Goal: Task Accomplishment & Management: Complete application form

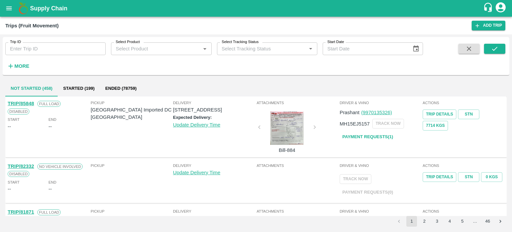
click at [113, 70] on div "Trip ID Trip ID Select Product Select Product   * Select Tracking Status Select…" at bounding box center [211, 54] width 423 height 35
click at [8, 8] on icon "open drawer" at bounding box center [8, 8] width 7 height 7
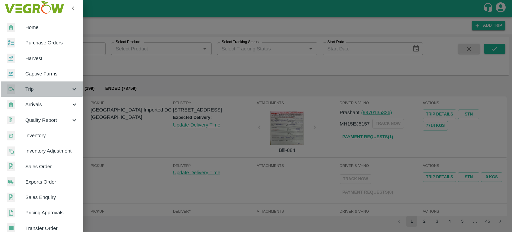
click at [31, 87] on span "Trip" at bounding box center [47, 88] width 45 height 7
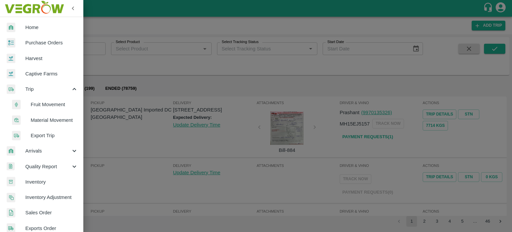
click at [51, 116] on span "Material Movement" at bounding box center [54, 119] width 47 height 7
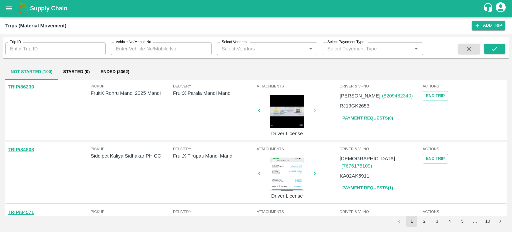
click at [285, 73] on div "Not Started (100) Started (0) Ended (2362)" at bounding box center [256, 72] width 502 height 16
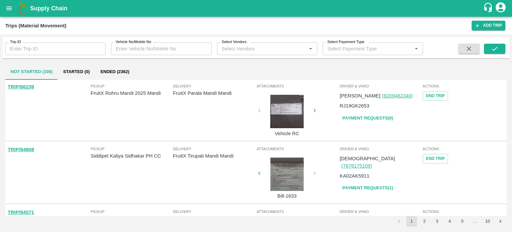
click at [332, 72] on div "Not Started (100) Started (0) Ended (2362)" at bounding box center [256, 72] width 502 height 16
click at [324, 128] on div "Attachments Vehicle RC" at bounding box center [297, 109] width 83 height 57
click at [324, 193] on div "Attachments Bill-1633" at bounding box center [297, 172] width 83 height 57
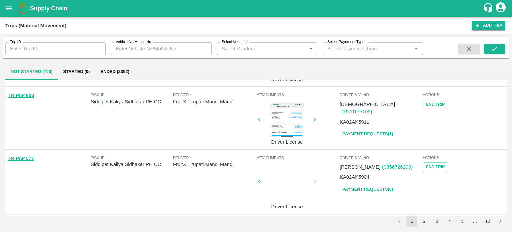
scroll to position [54, 0]
click at [298, 127] on div at bounding box center [287, 119] width 50 height 33
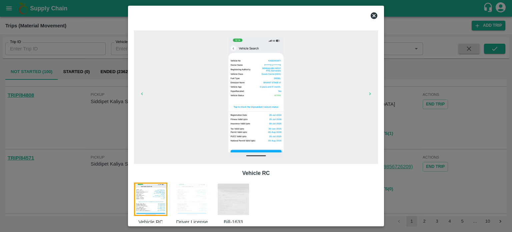
click at [230, 199] on img at bounding box center [233, 198] width 33 height 33
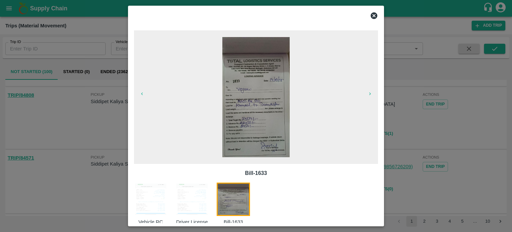
scroll to position [11, 0]
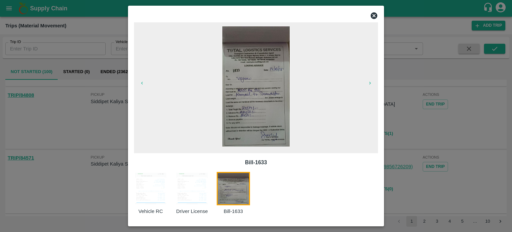
click at [113, 126] on div at bounding box center [256, 116] width 512 height 232
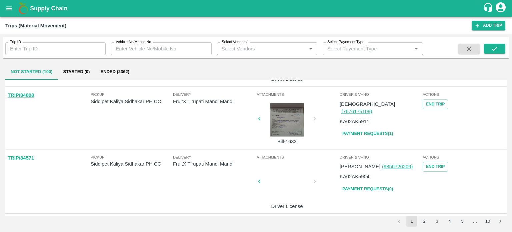
scroll to position [0, 0]
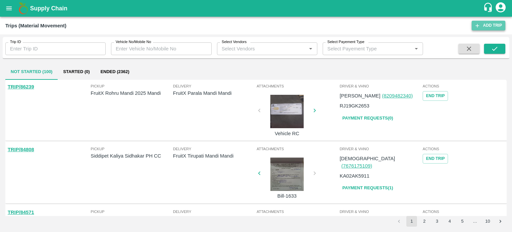
click at [488, 24] on link "Add Trip" at bounding box center [489, 26] width 34 height 10
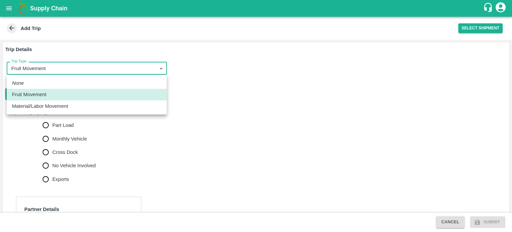
click at [70, 71] on body "Supply Chain Add Trip Select Shipment Trip Details Trip Type Fruit Movement 1 T…" at bounding box center [256, 116] width 512 height 232
click at [60, 104] on p "Material/Labor Movement" at bounding box center [40, 105] width 56 height 7
type input "2"
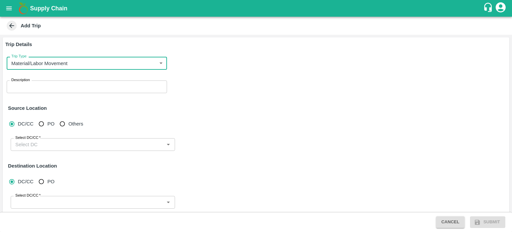
click at [57, 87] on textarea "Description" at bounding box center [86, 86] width 151 height 7
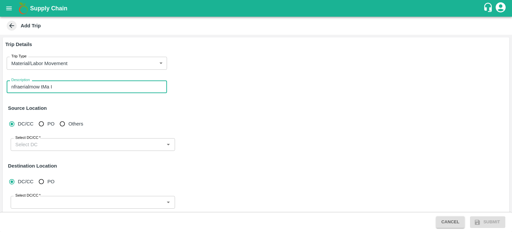
type textarea "nfraerialmowe tMa I"
click at [57, 87] on textarea "nfraerialmowe tMa I" at bounding box center [86, 86] width 151 height 7
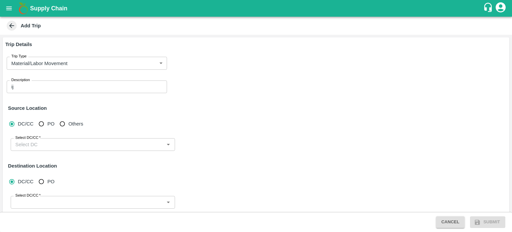
click at [24, 90] on div "ij x Description" at bounding box center [87, 86] width 160 height 13
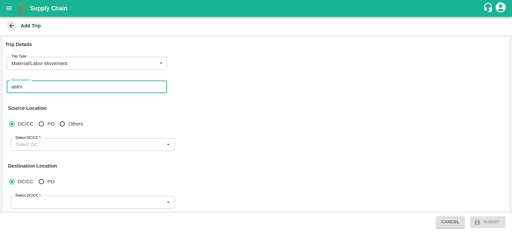
click at [27, 90] on textarea "aMm" at bounding box center [86, 86] width 151 height 7
type textarea "a"
click at [27, 90] on textarea "\\\\\\\" at bounding box center [86, 86] width 151 height 7
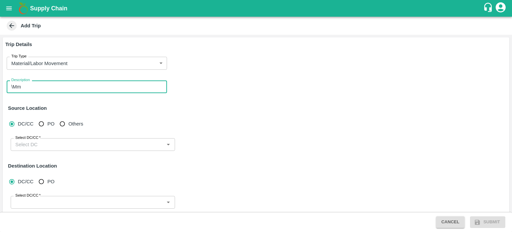
click at [27, 90] on textarea "\Mm" at bounding box center [86, 86] width 151 height 7
type textarea "\"
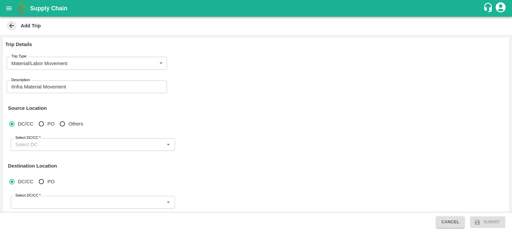
click at [75, 90] on div "IInfra Material Movement x Description" at bounding box center [87, 86] width 160 height 13
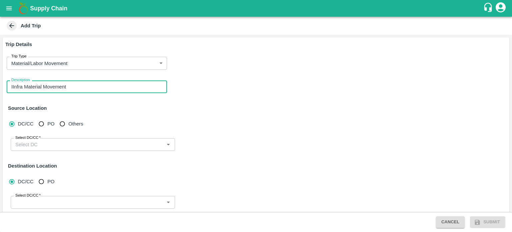
click at [74, 89] on textarea "IInfra Material Movement" at bounding box center [86, 86] width 151 height 7
click at [13, 85] on textarea "IInfra Material Movement" at bounding box center [86, 86] width 151 height 7
type textarea "Infra Material Movement"
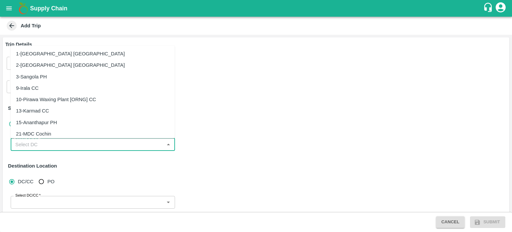
click at [39, 143] on input "Select DC/CC   *" at bounding box center [87, 144] width 149 height 9
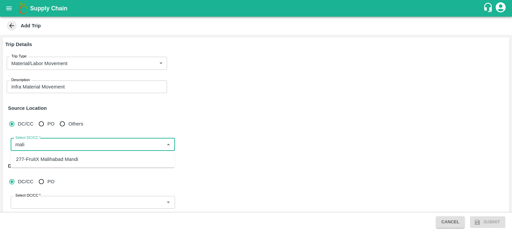
click at [51, 157] on div "277-FruitX Malihabad Mandi" at bounding box center [47, 158] width 62 height 7
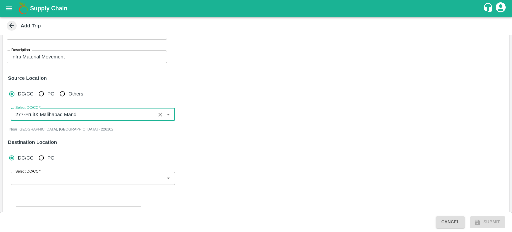
scroll to position [32, 0]
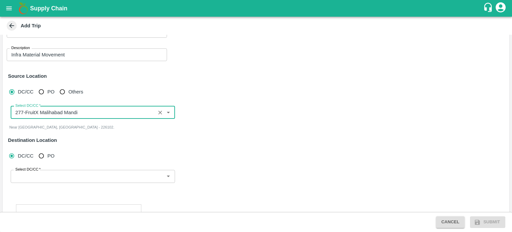
type input "277-FruitX Malihabad Mandi"
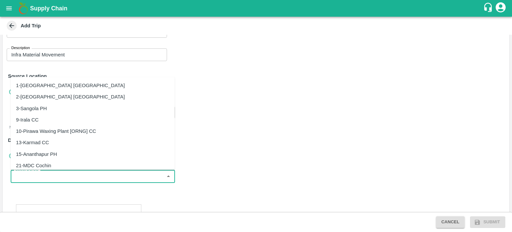
click at [46, 177] on input "Select DC/CC   *" at bounding box center [87, 176] width 149 height 9
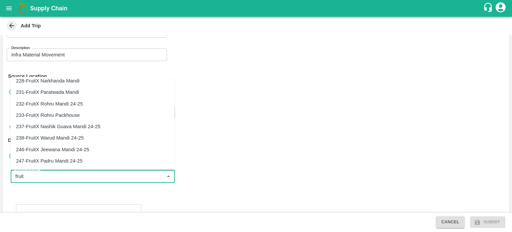
scroll to position [165, 0]
click at [54, 150] on div "246-FruitX Jeewana Mandi 24-25" at bounding box center [52, 148] width 73 height 7
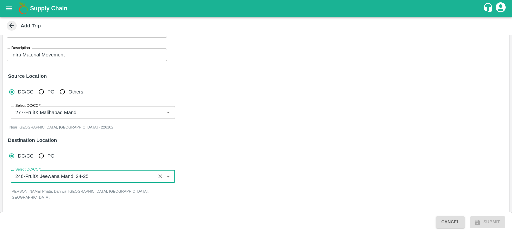
type input "246-FruitX Jeewana Mandi 24-25"
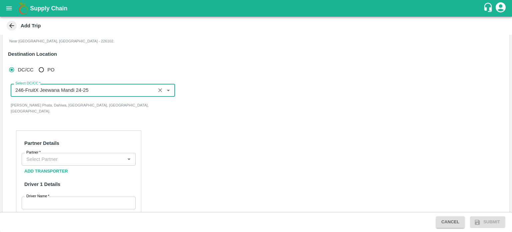
scroll to position [118, 0]
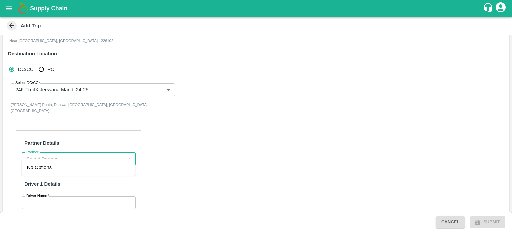
click at [88, 154] on input "Partner   *" at bounding box center [73, 158] width 99 height 9
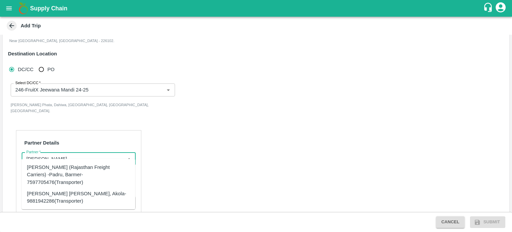
click at [49, 172] on div "Hanif Khan (Rajasthan Freight Carriers) -Padru, Barmer-7597705476(Transporter)" at bounding box center [78, 174] width 103 height 22
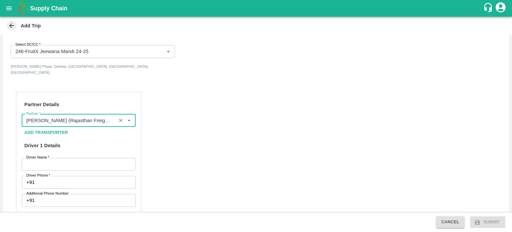
scroll to position [160, 0]
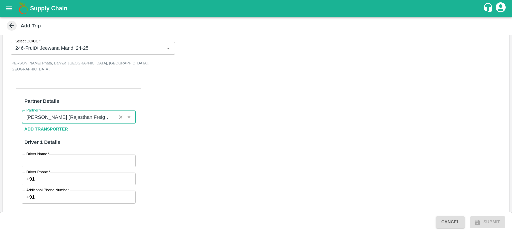
type input "Hanif Khan (Rajasthan Freight Carriers) -Padru, Barmer-7597705476(Transporter)"
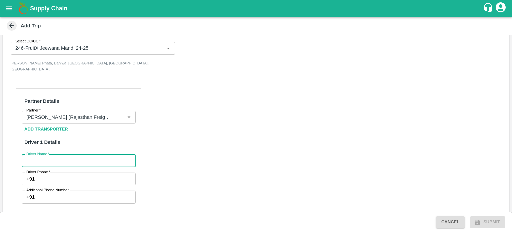
click at [49, 156] on input "Driver Name   *" at bounding box center [79, 160] width 114 height 13
type input "MUKESH"
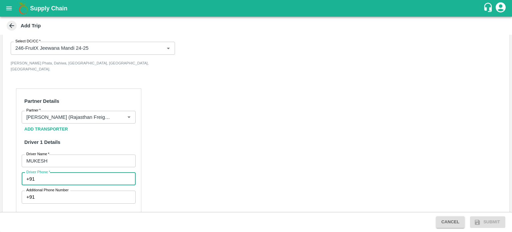
click at [61, 173] on input "Driver Phone   *" at bounding box center [86, 178] width 98 height 13
type input "8619043243"
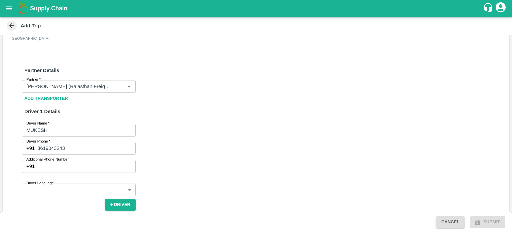
scroll to position [191, 0]
click at [93, 182] on body "Supply Chain Add Trip Trip Details Trip Type Material/Labor Movement 2 Trip Typ…" at bounding box center [256, 116] width 512 height 232
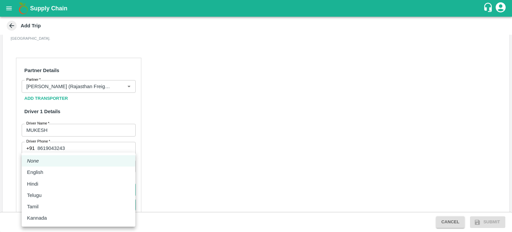
click at [36, 182] on p "Hindi" at bounding box center [32, 183] width 11 height 7
type input "hi"
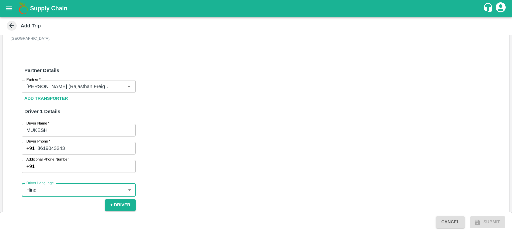
scroll to position [225, 0]
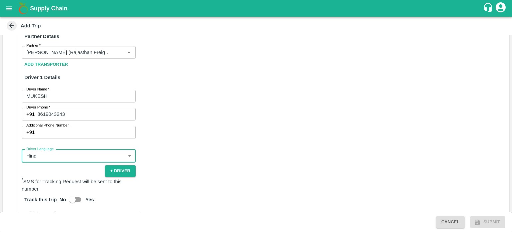
click at [67, 193] on input "Yes" at bounding box center [72, 199] width 38 height 13
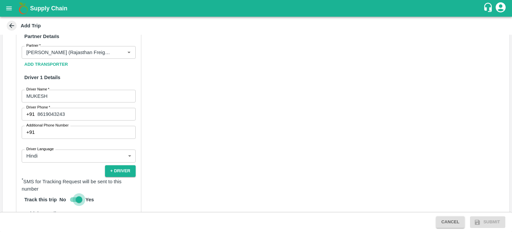
click at [72, 193] on input "Yes" at bounding box center [79, 199] width 38 height 13
checkbox input "false"
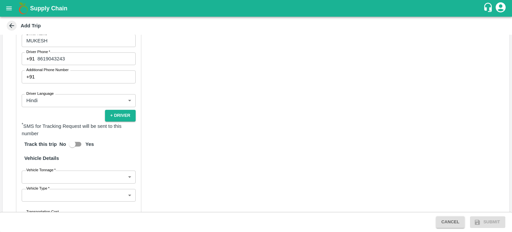
scroll to position [294, 0]
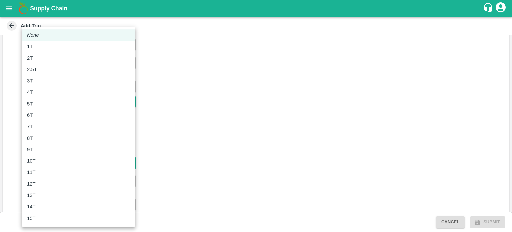
click at [58, 153] on body "Supply Chain Add Trip Trip Details Trip Type Material/Labor Movement 2 Trip Typ…" at bounding box center [256, 116] width 512 height 232
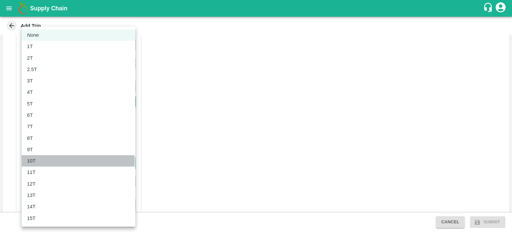
click at [34, 161] on p "10T" at bounding box center [31, 160] width 9 height 7
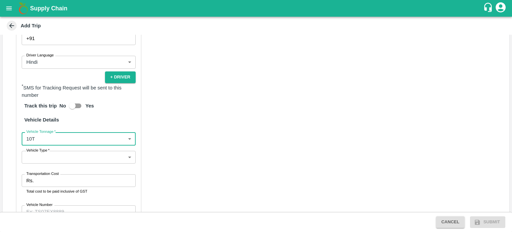
scroll to position [320, 0]
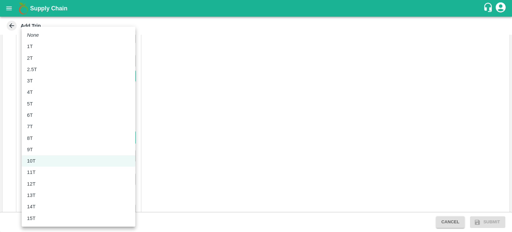
click at [41, 132] on body "Supply Chain Add Trip Trip Details Trip Type Material/Labor Movement 2 Trip Typ…" at bounding box center [256, 116] width 512 height 232
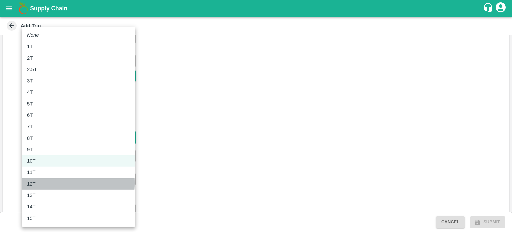
click at [36, 183] on div "12T" at bounding box center [33, 183] width 12 height 7
type input "12000"
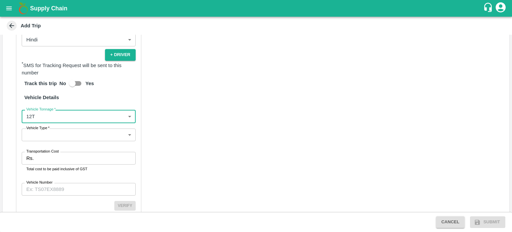
scroll to position [341, 0]
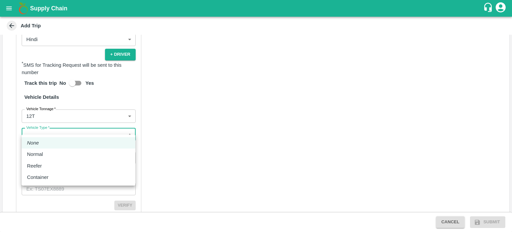
click at [36, 129] on body "Supply Chain Add Trip Trip Details Trip Type Material/Labor Movement 2 Trip Typ…" at bounding box center [256, 116] width 512 height 232
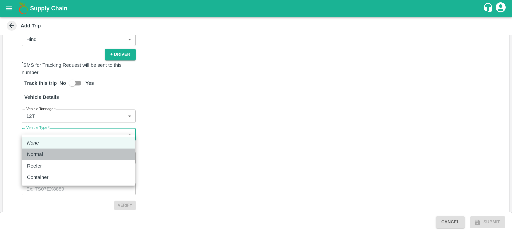
click at [39, 157] on p "Normal" at bounding box center [35, 153] width 16 height 7
type input "Normal"
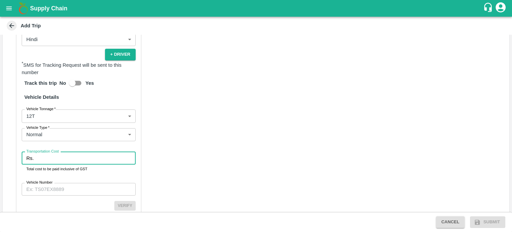
click at [51, 153] on input "Transportation Cost" at bounding box center [85, 158] width 99 height 13
type input "42000"
click at [52, 185] on input "Vehicle Number" at bounding box center [79, 189] width 114 height 13
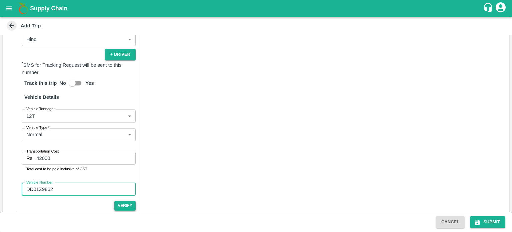
type input "DD01Z9862"
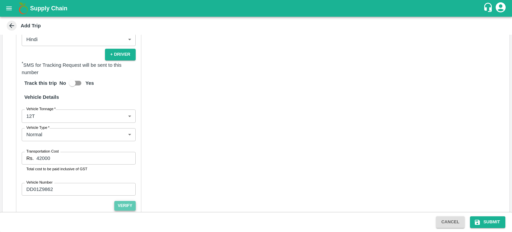
click at [121, 203] on button "Verify" at bounding box center [124, 206] width 21 height 10
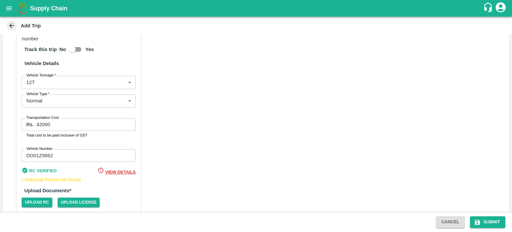
scroll to position [376, 0]
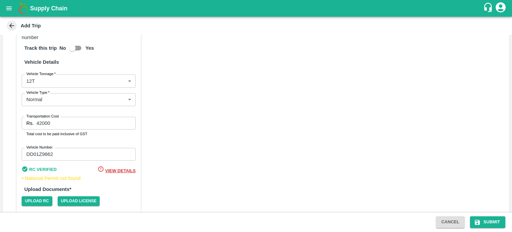
click at [118, 168] on span "View Details" at bounding box center [120, 170] width 30 height 5
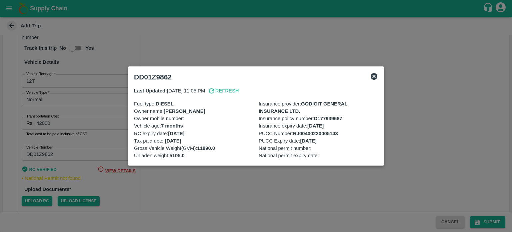
click at [373, 77] on icon at bounding box center [374, 76] width 7 height 7
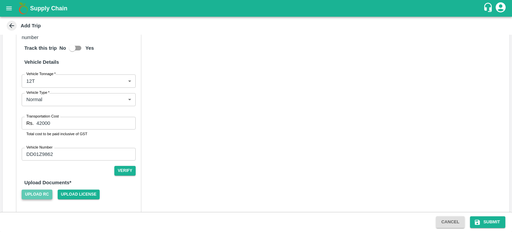
click at [29, 189] on span "Upload RC" at bounding box center [37, 194] width 31 height 10
click at [0, 0] on input "Upload RC" at bounding box center [0, 0] width 0 height 0
click at [84, 189] on span "Upload License" at bounding box center [79, 194] width 42 height 10
click at [0, 0] on input "Upload License" at bounding box center [0, 0] width 0 height 0
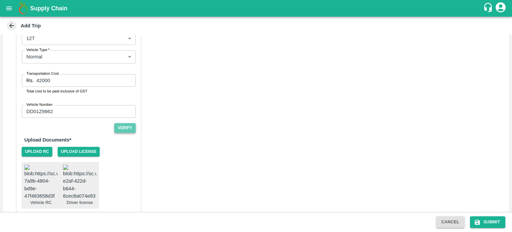
click at [127, 123] on button "Verify" at bounding box center [124, 128] width 21 height 10
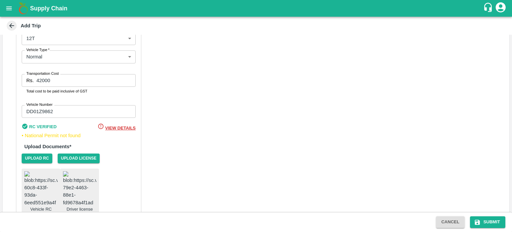
scroll to position [425, 0]
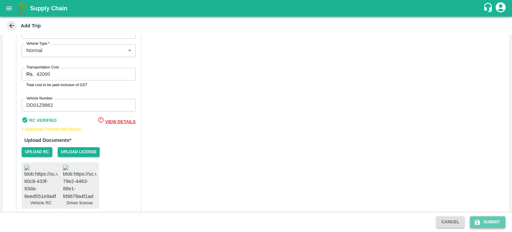
click at [489, 222] on button "Submit" at bounding box center [487, 222] width 35 height 12
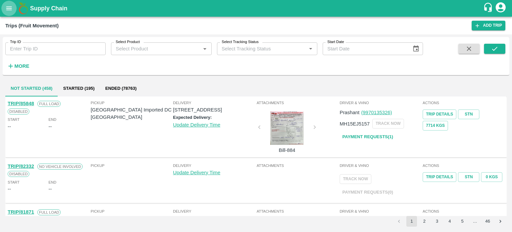
click at [12, 6] on icon "open drawer" at bounding box center [8, 8] width 7 height 7
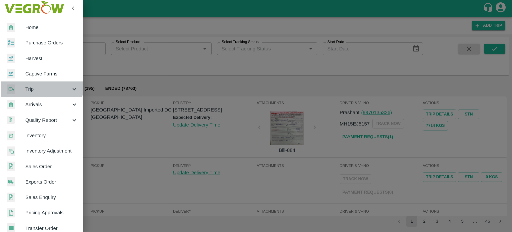
click at [33, 87] on span "Trip" at bounding box center [47, 88] width 45 height 7
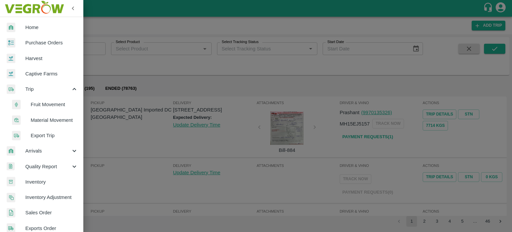
click at [48, 120] on span "Material Movement" at bounding box center [54, 119] width 47 height 7
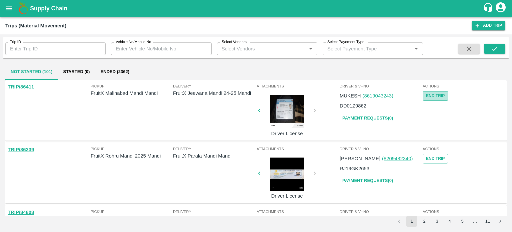
click at [430, 97] on button "End Trip" at bounding box center [435, 96] width 25 height 10
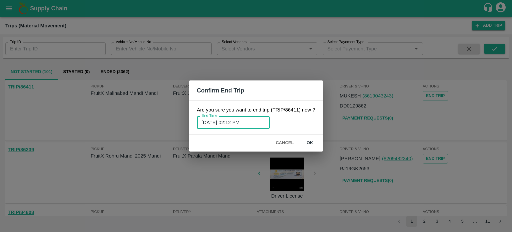
click at [247, 123] on input "15/08/2025 02:12 PM" at bounding box center [231, 122] width 68 height 13
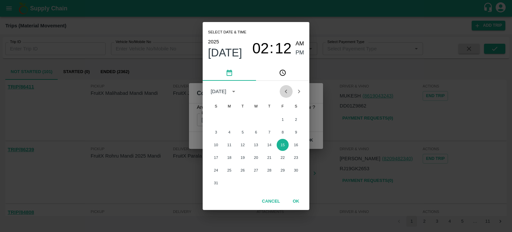
click at [286, 91] on icon "Previous month" at bounding box center [286, 91] width 2 height 4
click at [255, 119] on button "2" at bounding box center [256, 119] width 12 height 12
type input "02/07/2025 02:12 PM"
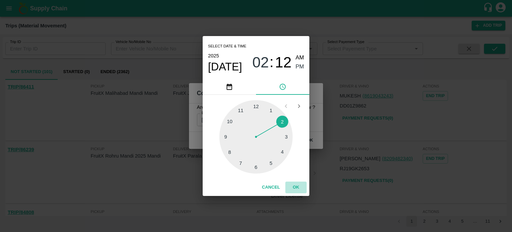
click at [294, 186] on button "OK" at bounding box center [296, 187] width 21 height 12
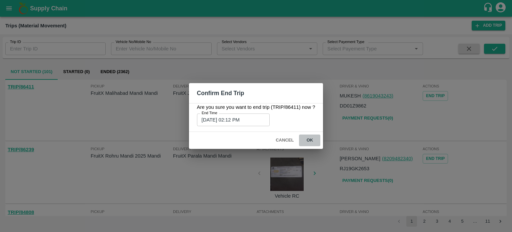
click at [306, 141] on button "ok" at bounding box center [309, 140] width 21 height 12
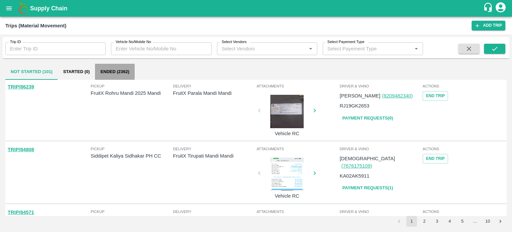
click at [131, 68] on button "Ended (2362)" at bounding box center [115, 72] width 40 height 16
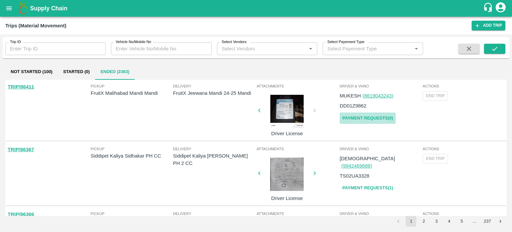
click at [359, 116] on link "Payment Requests( 0 )" at bounding box center [368, 118] width 56 height 12
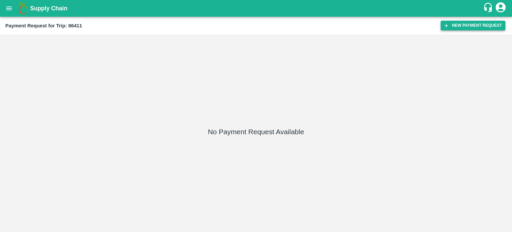
click at [459, 24] on button "New Payment Request" at bounding box center [473, 26] width 65 height 10
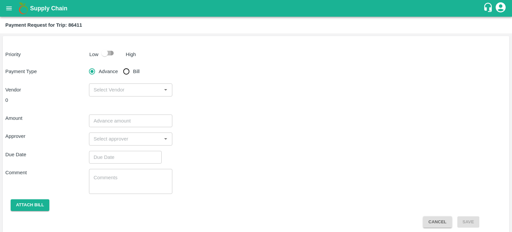
click at [106, 57] on input "checkbox" at bounding box center [105, 53] width 38 height 13
checkbox input "true"
click at [124, 70] on input "Bill" at bounding box center [126, 71] width 13 height 13
radio input "true"
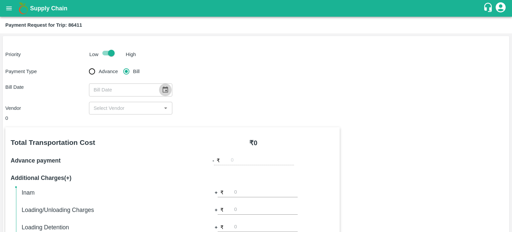
click at [160, 85] on button "Choose date" at bounding box center [165, 89] width 13 height 13
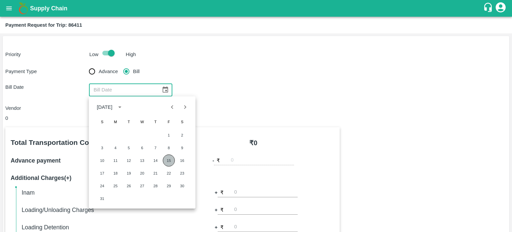
click at [168, 158] on button "15" at bounding box center [169, 160] width 12 height 12
type input "15/08/2025"
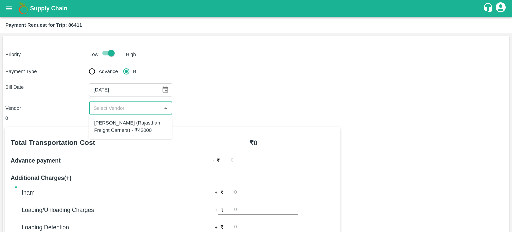
click at [117, 111] on input "input" at bounding box center [125, 108] width 69 height 9
click at [127, 128] on div "Hanif Khan (Rajasthan Freight Carriers) - ₹42000" at bounding box center [130, 126] width 73 height 15
type input "Hanif Khan (Rajasthan Freight Carriers) - ₹42000"
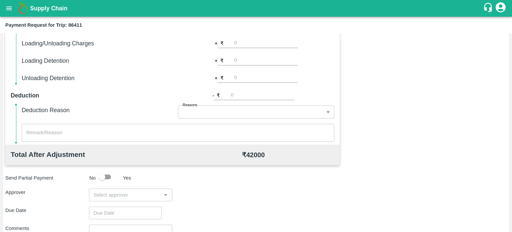
scroll to position [169, 0]
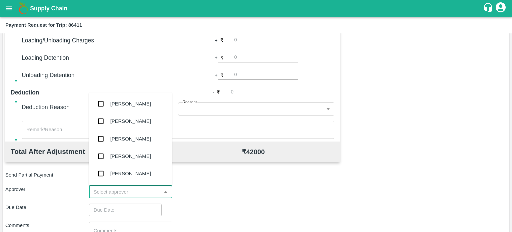
click at [126, 191] on input "input" at bounding box center [125, 191] width 69 height 9
type input "PAL"
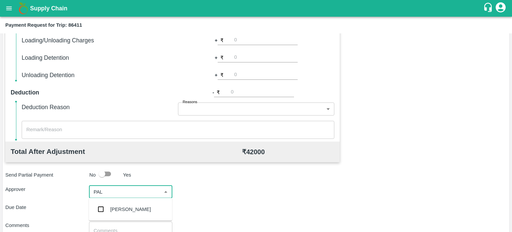
click at [121, 210] on div "Palwinder Singh" at bounding box center [130, 208] width 41 height 7
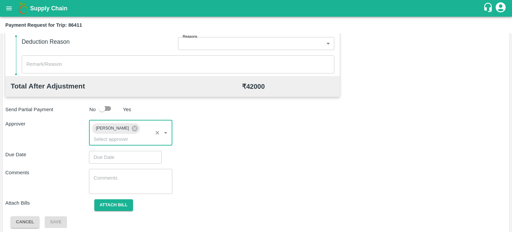
scroll to position [237, 0]
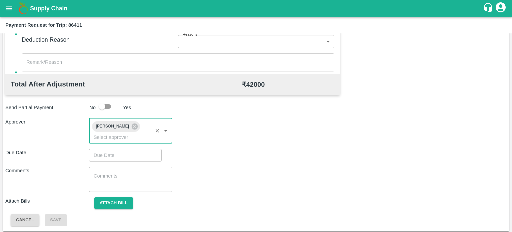
type input "DD/MM/YYYY hh:mm aa"
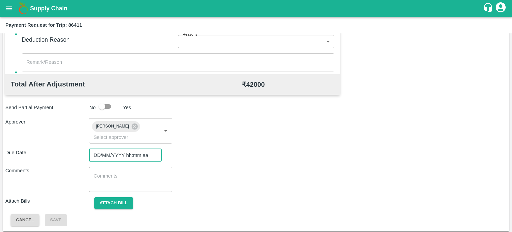
click at [112, 153] on input "DD/MM/YYYY hh:mm aa" at bounding box center [123, 155] width 68 height 13
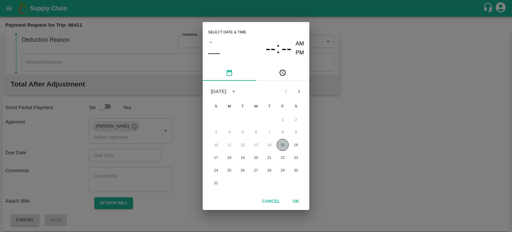
click at [285, 143] on button "15" at bounding box center [283, 145] width 12 height 12
type input "15/08/2025 12:00 AM"
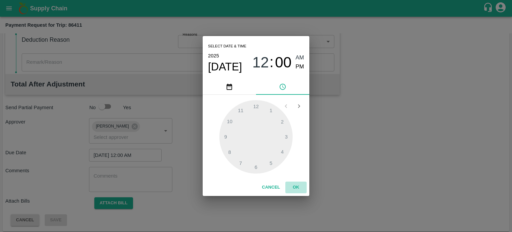
click at [296, 183] on button "OK" at bounding box center [296, 187] width 21 height 12
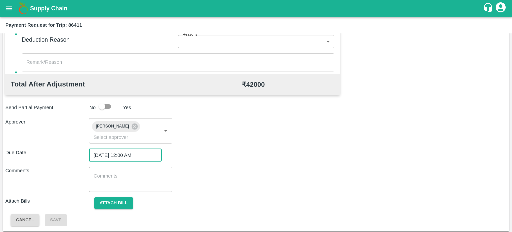
scroll to position [239, 0]
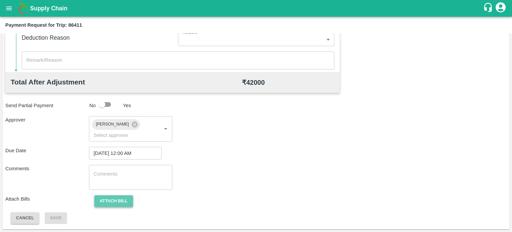
click at [117, 197] on button "Attach bill" at bounding box center [113, 201] width 39 height 12
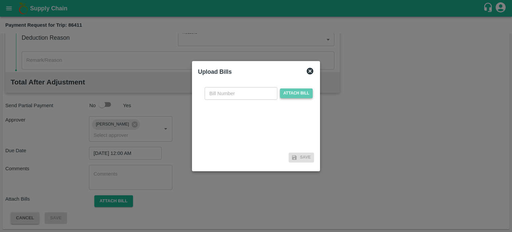
click at [290, 90] on span "Attach bill" at bounding box center [296, 93] width 33 height 10
click at [0, 0] on input "Attach bill" at bounding box center [0, 0] width 0 height 0
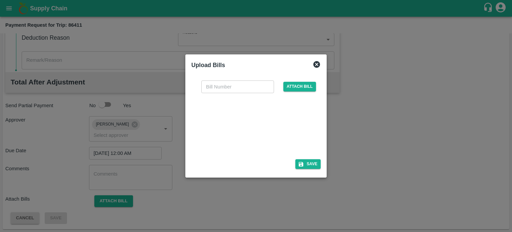
click at [245, 125] on div at bounding box center [255, 123] width 100 height 35
click at [228, 86] on input "text" at bounding box center [237, 86] width 73 height 13
type input "6622"
click at [311, 162] on button "Save" at bounding box center [308, 164] width 25 height 10
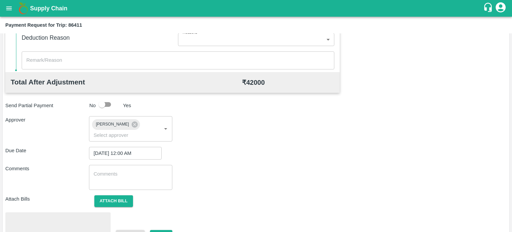
scroll to position [274, 0]
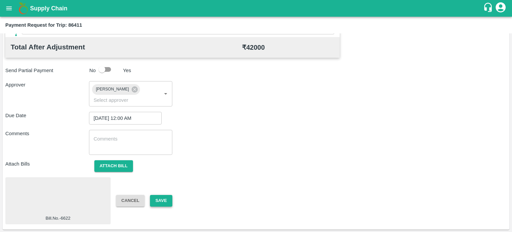
click at [160, 201] on button "Save" at bounding box center [161, 201] width 22 height 12
